Goal: Find specific page/section: Find specific page/section

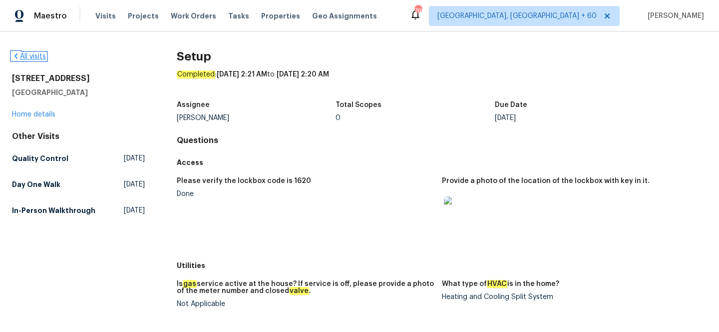
click at [27, 53] on link "All visits" at bounding box center [29, 56] width 34 height 7
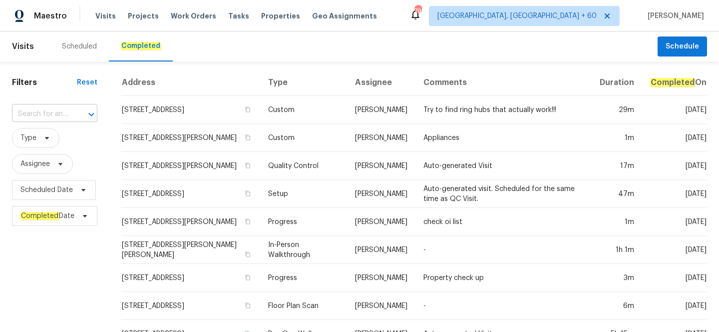
click at [58, 111] on input "text" at bounding box center [40, 113] width 57 height 15
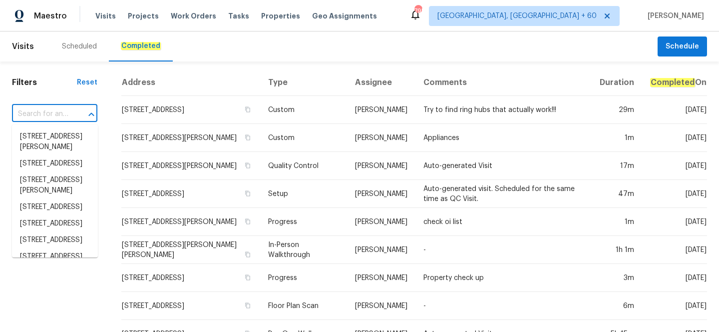
paste input "[STREET_ADDRESS]"
type input "[STREET_ADDRESS]"
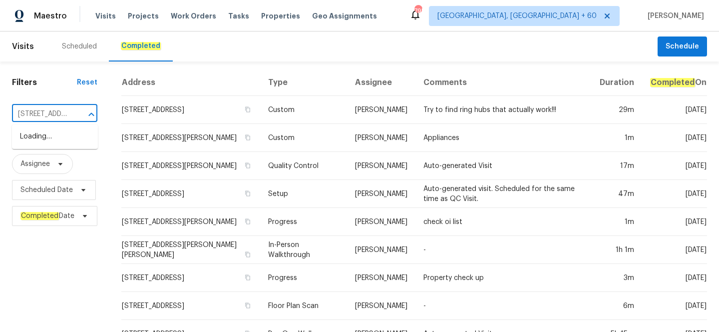
scroll to position [0, 85]
click at [60, 145] on li "[STREET_ADDRESS]" at bounding box center [55, 136] width 86 height 16
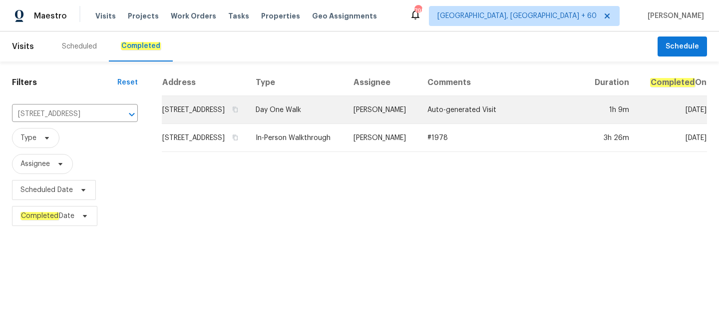
click at [346, 116] on td "Day One Walk" at bounding box center [297, 110] width 98 height 28
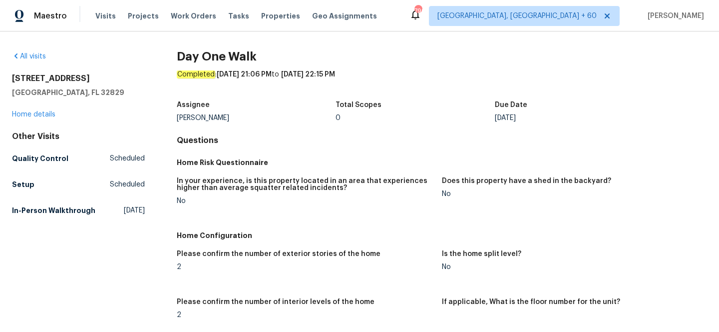
scroll to position [426, 0]
